Goal: Task Accomplishment & Management: Manage account settings

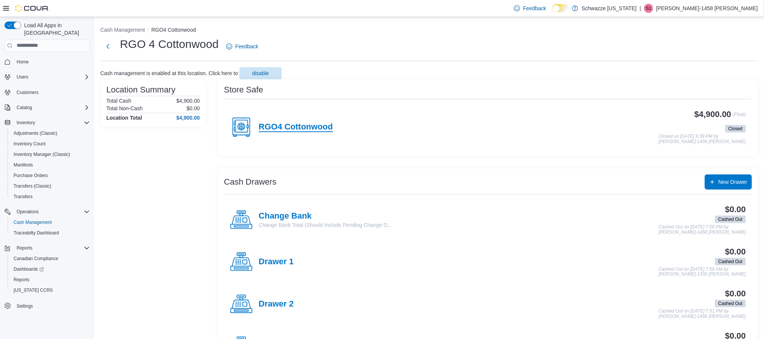
click at [308, 123] on h4 "RGO4 Cottonwood" at bounding box center [296, 127] width 74 height 10
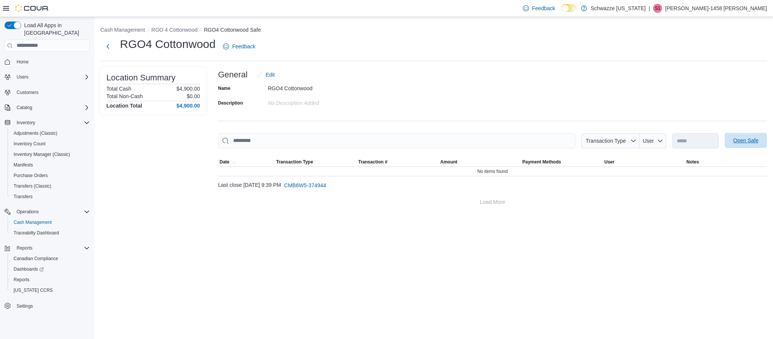
click at [757, 140] on span "Open Safe" at bounding box center [745, 140] width 25 height 8
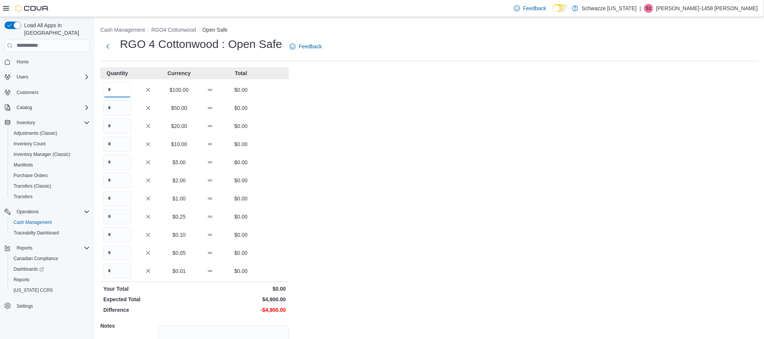
click at [113, 95] on input "Quantity" at bounding box center [117, 89] width 28 height 15
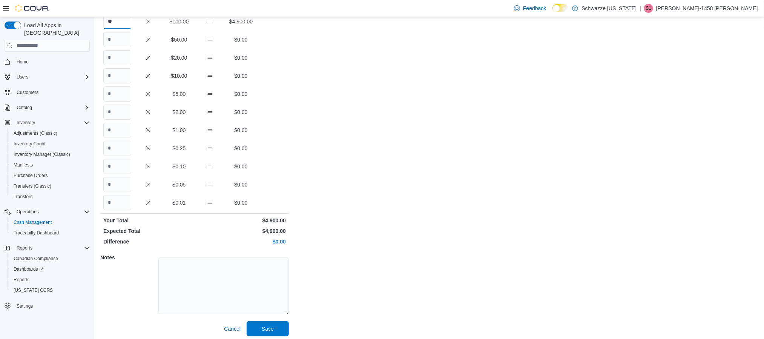
scroll to position [72, 0]
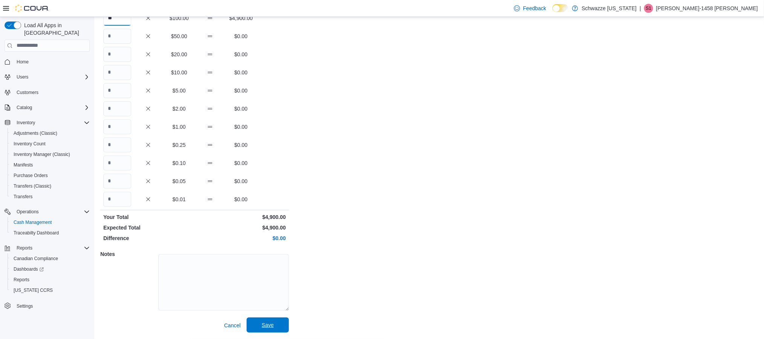
type input "**"
click at [275, 323] on span "Save" at bounding box center [267, 324] width 33 height 15
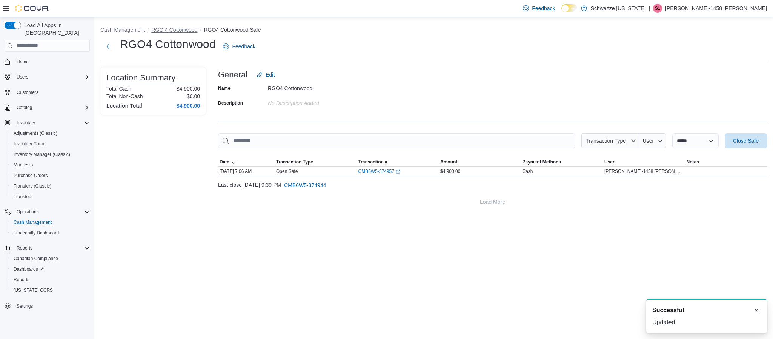
click at [171, 29] on button "RGO 4 Cottonwood" at bounding box center [174, 30] width 46 height 6
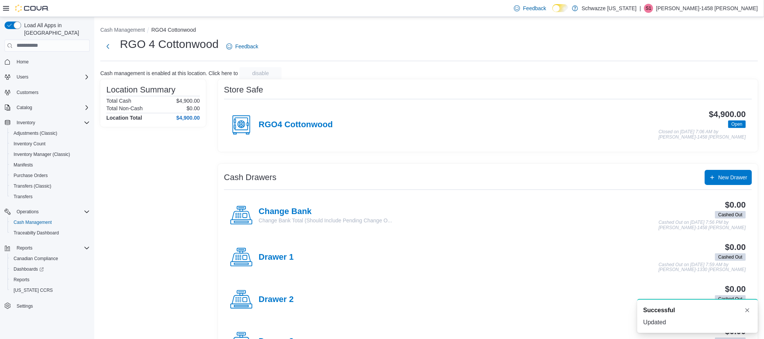
scroll to position [57, 0]
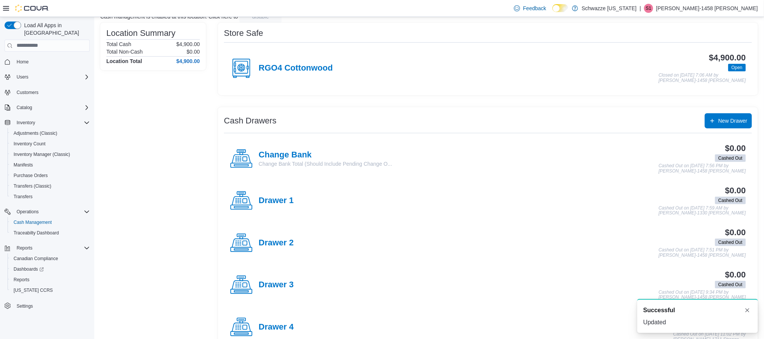
click at [288, 150] on div "Change Bank Change Bank Total (Should Include Pending Change O..." at bounding box center [311, 158] width 162 height 23
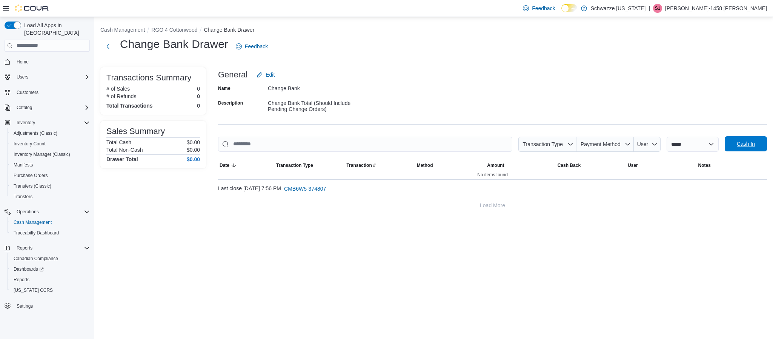
click at [731, 144] on span "Cash In" at bounding box center [745, 143] width 33 height 15
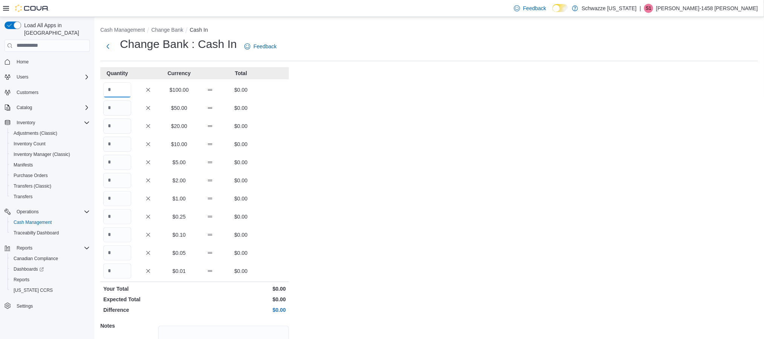
click at [118, 86] on input "Quantity" at bounding box center [117, 89] width 28 height 15
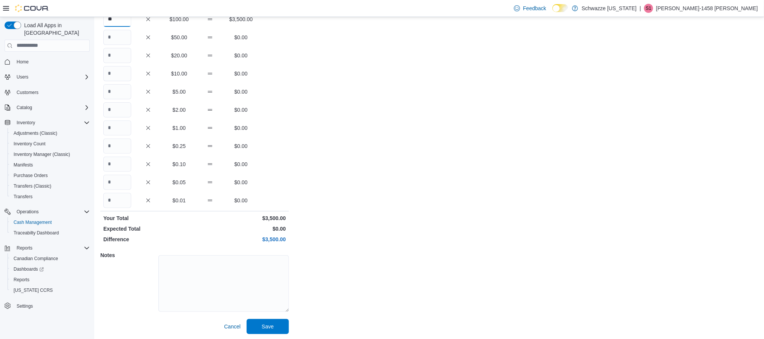
scroll to position [72, 0]
type input "**"
click at [264, 324] on span "Save" at bounding box center [268, 325] width 12 height 8
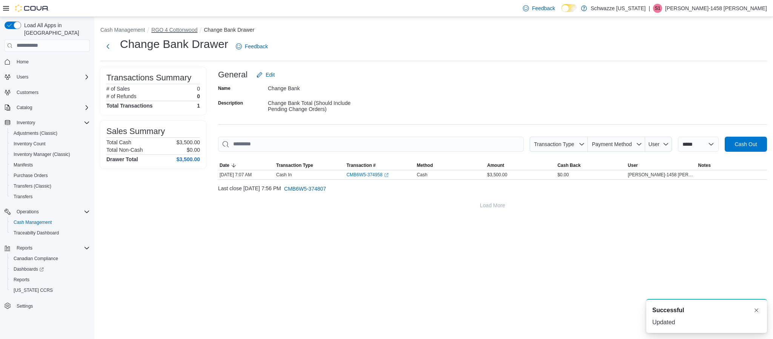
click at [186, 30] on button "RGO 4 Cottonwood" at bounding box center [174, 30] width 46 height 6
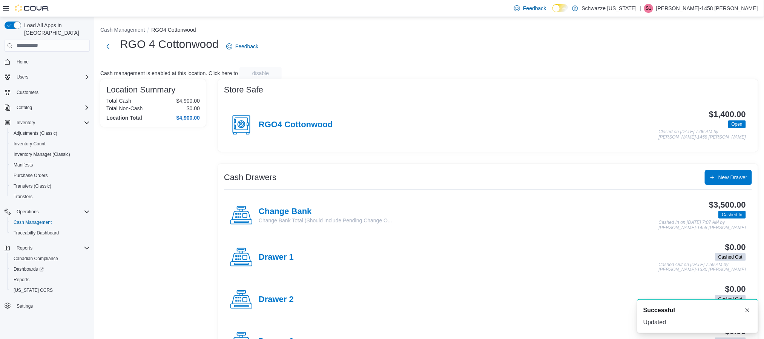
scroll to position [57, 0]
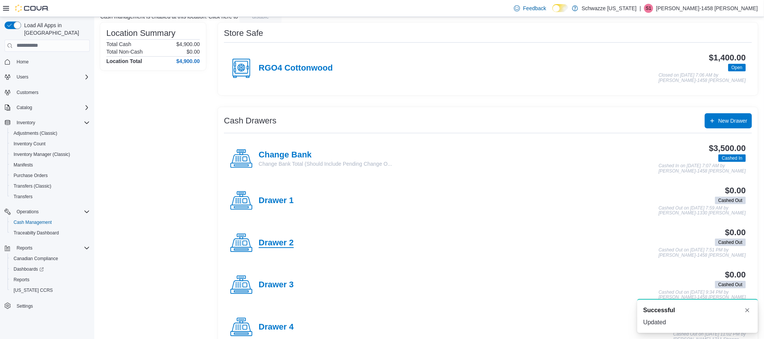
click at [273, 241] on h4 "Drawer 2" at bounding box center [276, 243] width 35 height 10
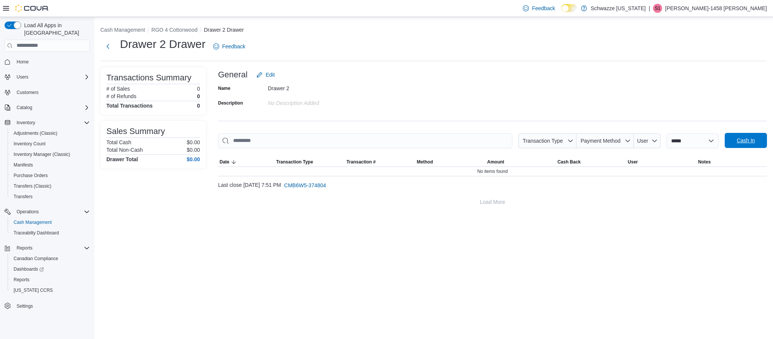
click at [746, 143] on span "Cash In" at bounding box center [745, 140] width 18 height 8
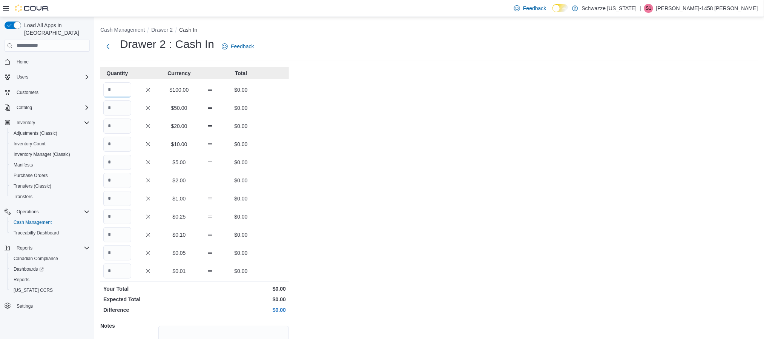
click at [120, 85] on input "Quantity" at bounding box center [117, 89] width 28 height 15
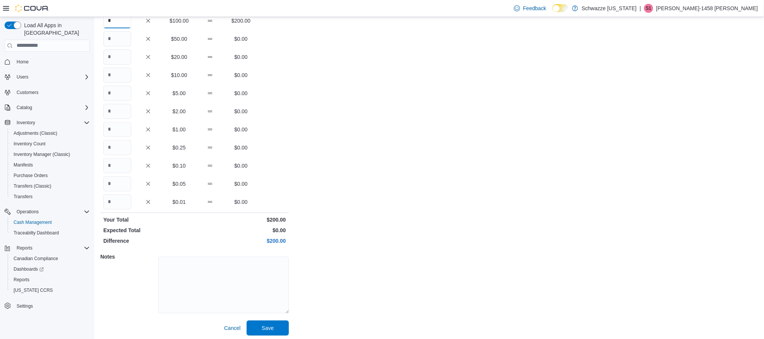
scroll to position [72, 0]
type input "*"
click at [267, 325] on span "Save" at bounding box center [268, 325] width 12 height 8
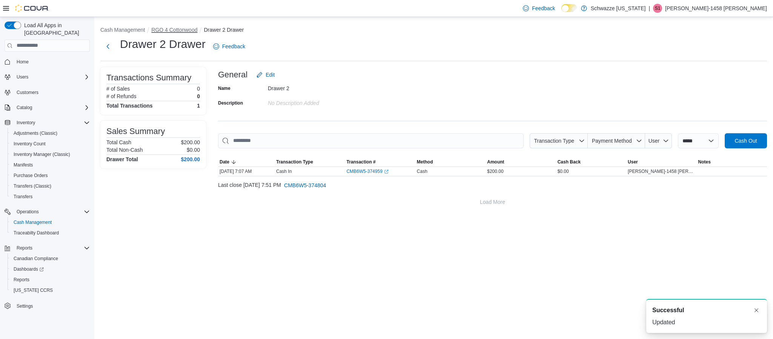
click at [176, 27] on button "RGO 4 Cottonwood" at bounding box center [174, 30] width 46 height 6
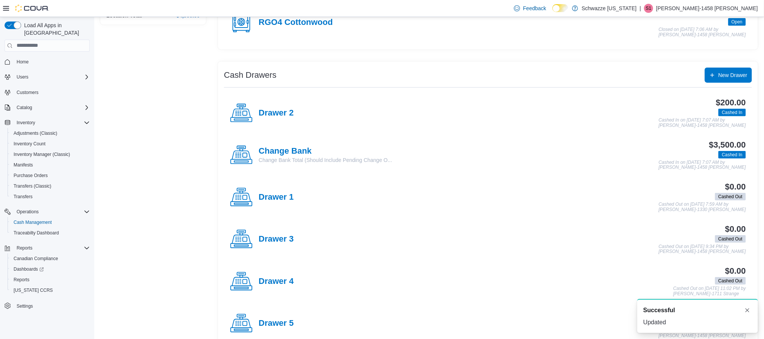
scroll to position [113, 0]
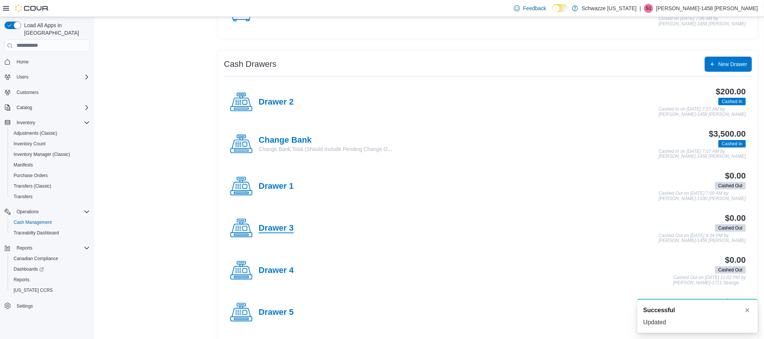
click at [274, 233] on h4 "Drawer 3" at bounding box center [276, 228] width 35 height 10
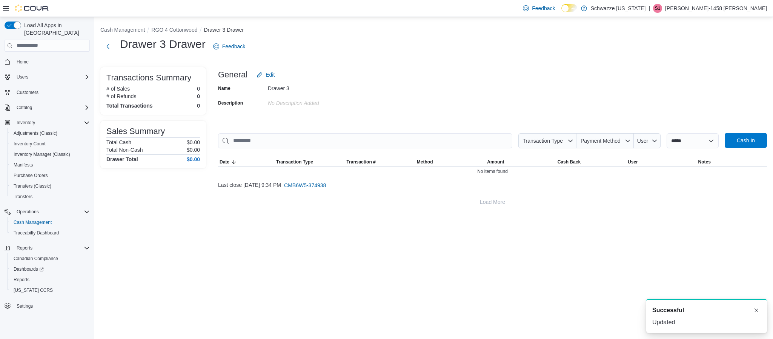
click at [745, 140] on span "Cash In" at bounding box center [745, 140] width 18 height 8
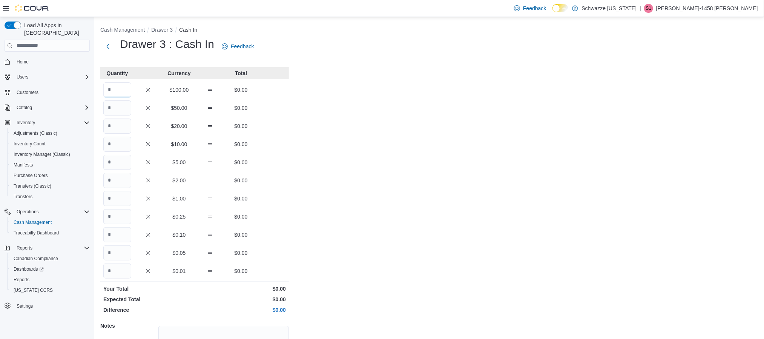
click at [124, 85] on input "Quantity" at bounding box center [117, 89] width 28 height 15
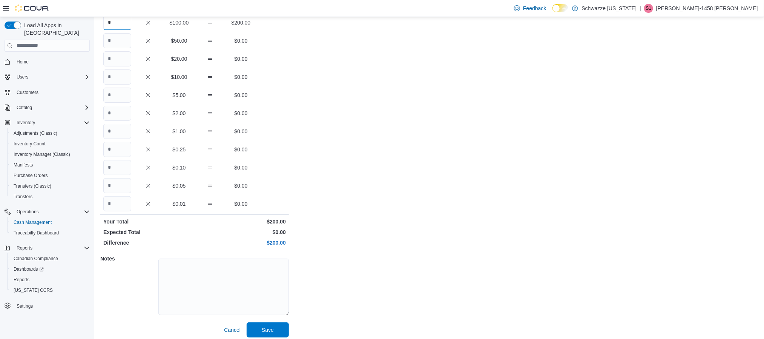
scroll to position [72, 0]
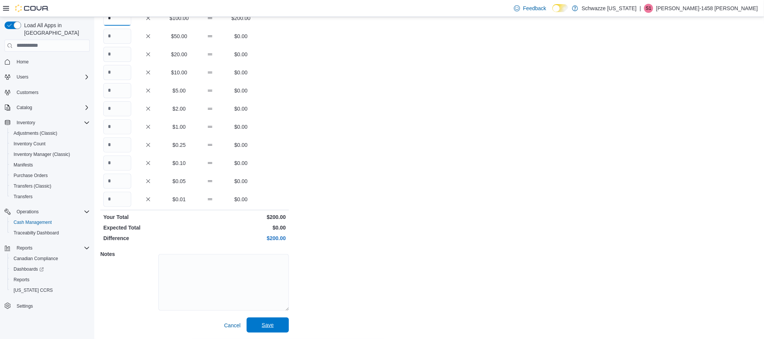
type input "*"
click at [276, 323] on span "Save" at bounding box center [267, 324] width 33 height 15
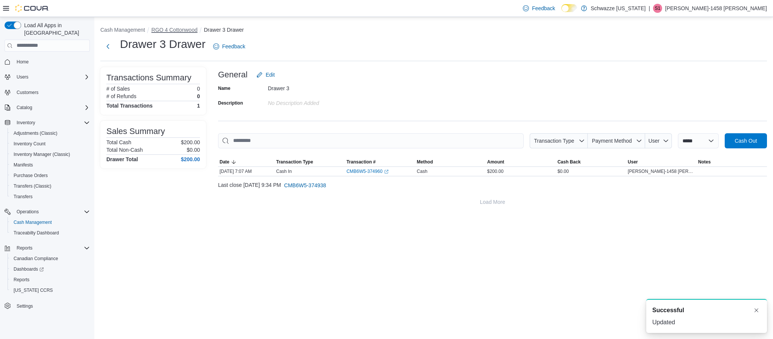
click at [181, 27] on button "RGO 4 Cottonwood" at bounding box center [174, 30] width 46 height 6
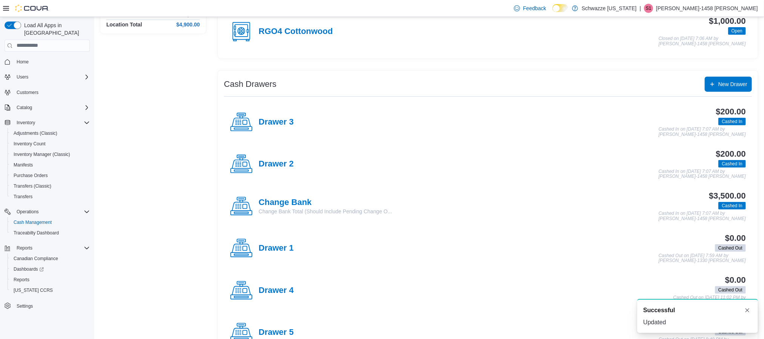
scroll to position [113, 0]
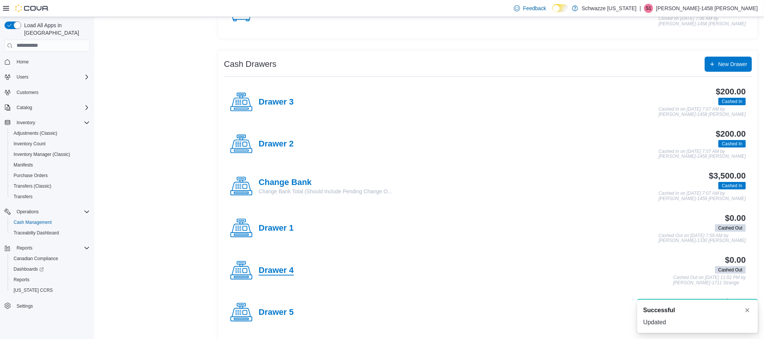
click at [274, 275] on h4 "Drawer 4" at bounding box center [276, 270] width 35 height 10
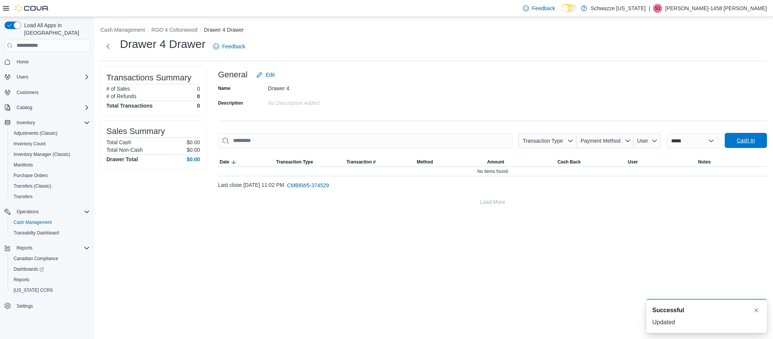
click at [758, 133] on span "Cash In" at bounding box center [745, 140] width 33 height 15
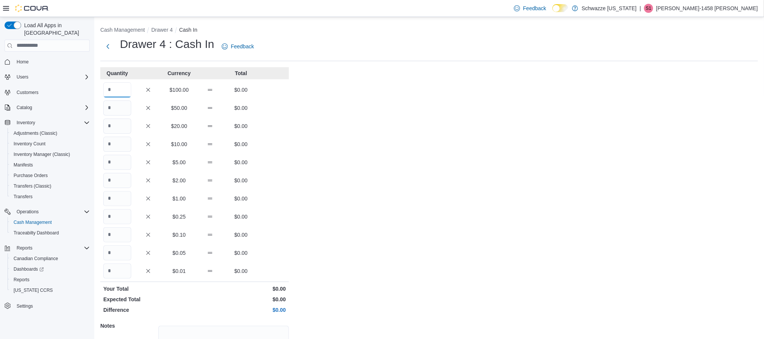
click at [115, 86] on input "Quantity" at bounding box center [117, 89] width 28 height 15
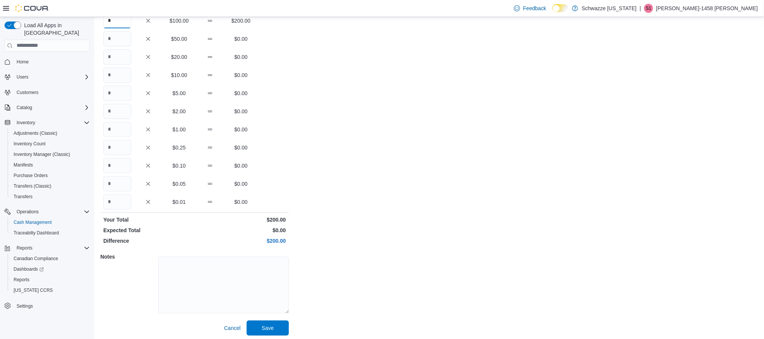
scroll to position [72, 0]
type input "*"
click at [265, 319] on span "Save" at bounding box center [267, 324] width 33 height 15
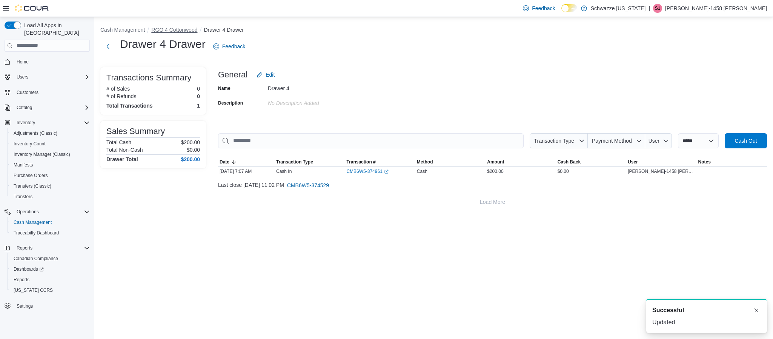
click at [177, 29] on button "RGO 4 Cottonwood" at bounding box center [174, 30] width 46 height 6
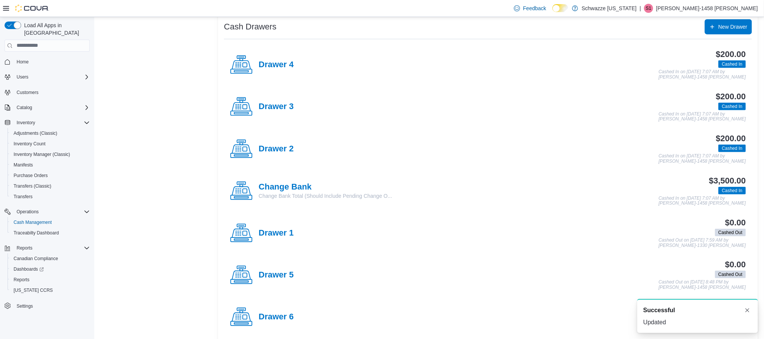
scroll to position [170, 0]
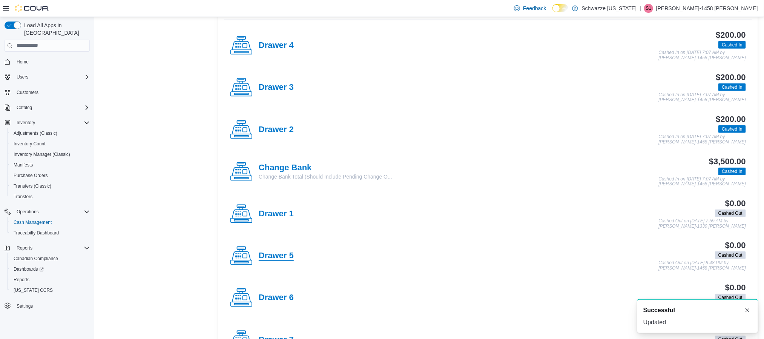
click at [282, 261] on h4 "Drawer 5" at bounding box center [276, 256] width 35 height 10
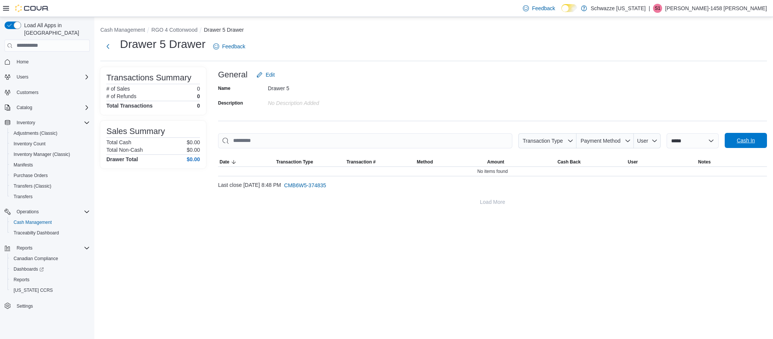
click at [751, 140] on span "Cash In" at bounding box center [745, 140] width 18 height 8
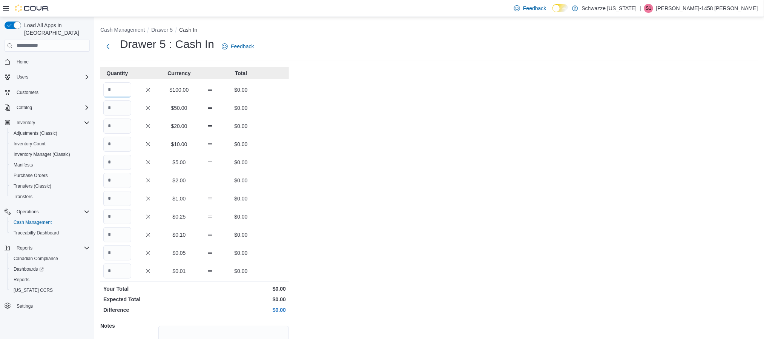
click at [126, 93] on input "Quantity" at bounding box center [117, 89] width 28 height 15
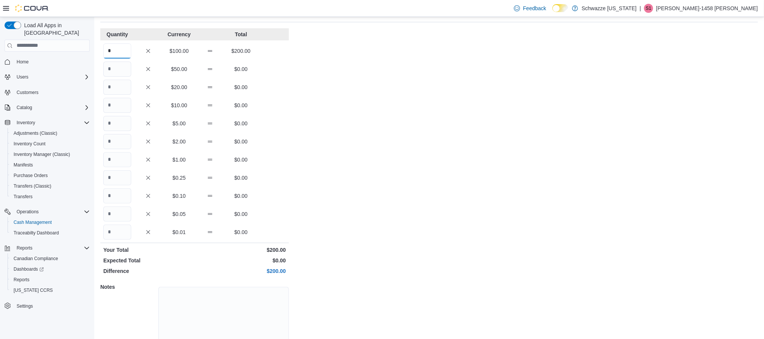
scroll to position [72, 0]
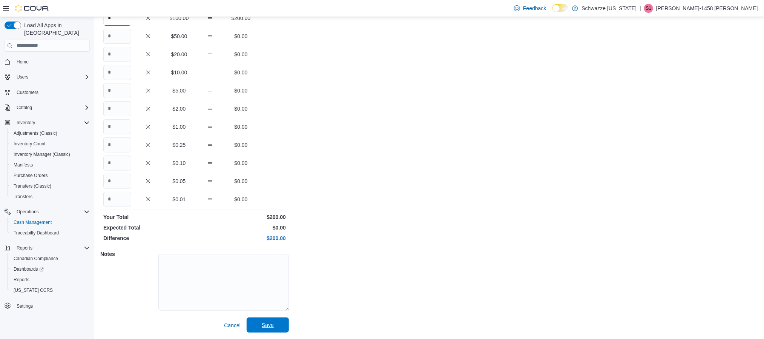
type input "*"
click at [259, 322] on span "Save" at bounding box center [267, 324] width 33 height 15
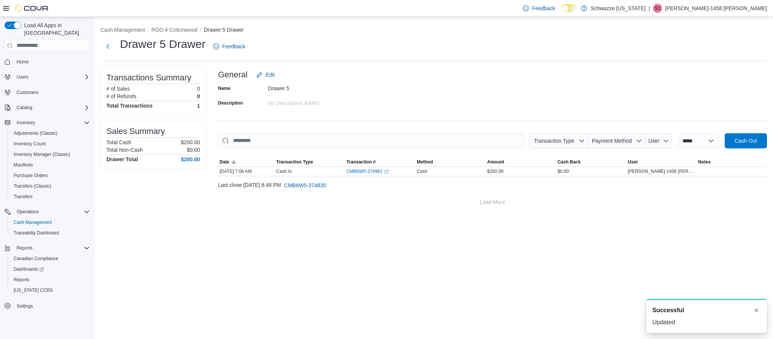
click at [166, 33] on li "RGO 4 Cottonwood" at bounding box center [177, 30] width 52 height 8
click at [171, 27] on button "RGO 4 Cottonwood" at bounding box center [174, 30] width 46 height 6
